Goal: Task Accomplishment & Management: Manage account settings

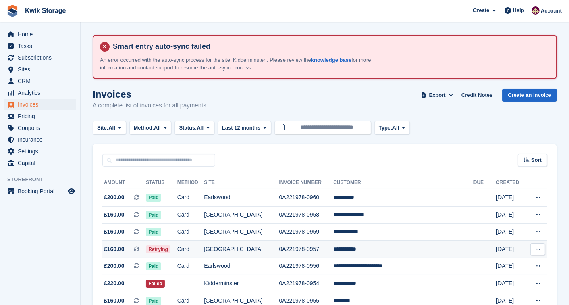
click at [137, 249] on span "£160.00 This is a recurring subscription invoice." at bounding box center [124, 249] width 44 height 8
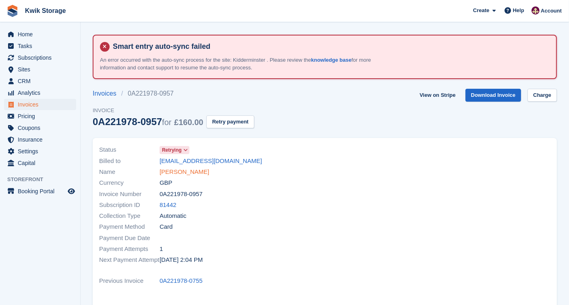
click at [184, 173] on link "[PERSON_NAME]" at bounding box center [185, 171] width 50 height 9
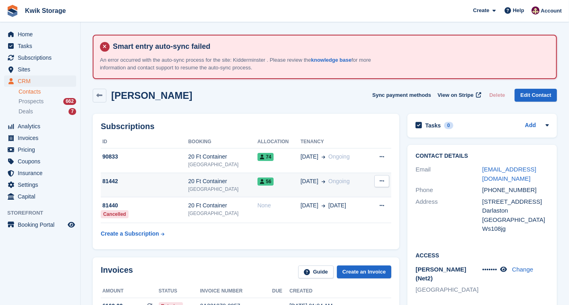
click at [380, 182] on icon at bounding box center [382, 180] width 4 height 5
click at [334, 179] on span "Ongoing" at bounding box center [339, 181] width 21 height 6
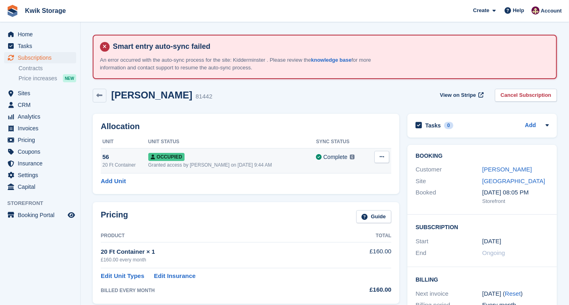
click at [383, 152] on button at bounding box center [382, 157] width 15 height 12
click at [352, 173] on p "Overlock" at bounding box center [351, 172] width 70 height 10
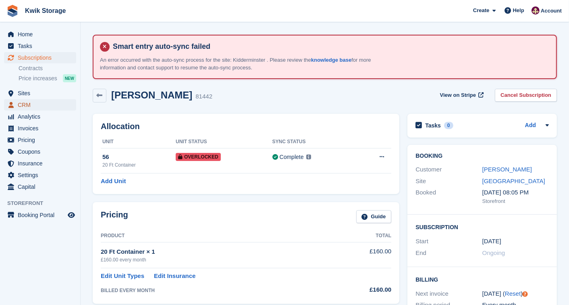
click at [44, 102] on span "CRM" at bounding box center [42, 104] width 48 height 11
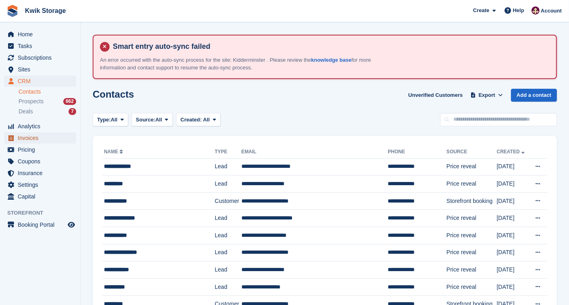
click at [47, 134] on span "Invoices" at bounding box center [42, 137] width 48 height 11
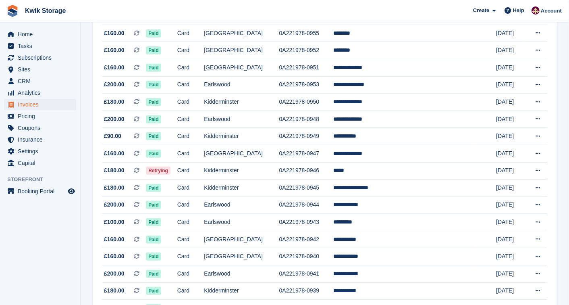
scroll to position [269, 0]
